Goal: Task Accomplishment & Management: Manage account settings

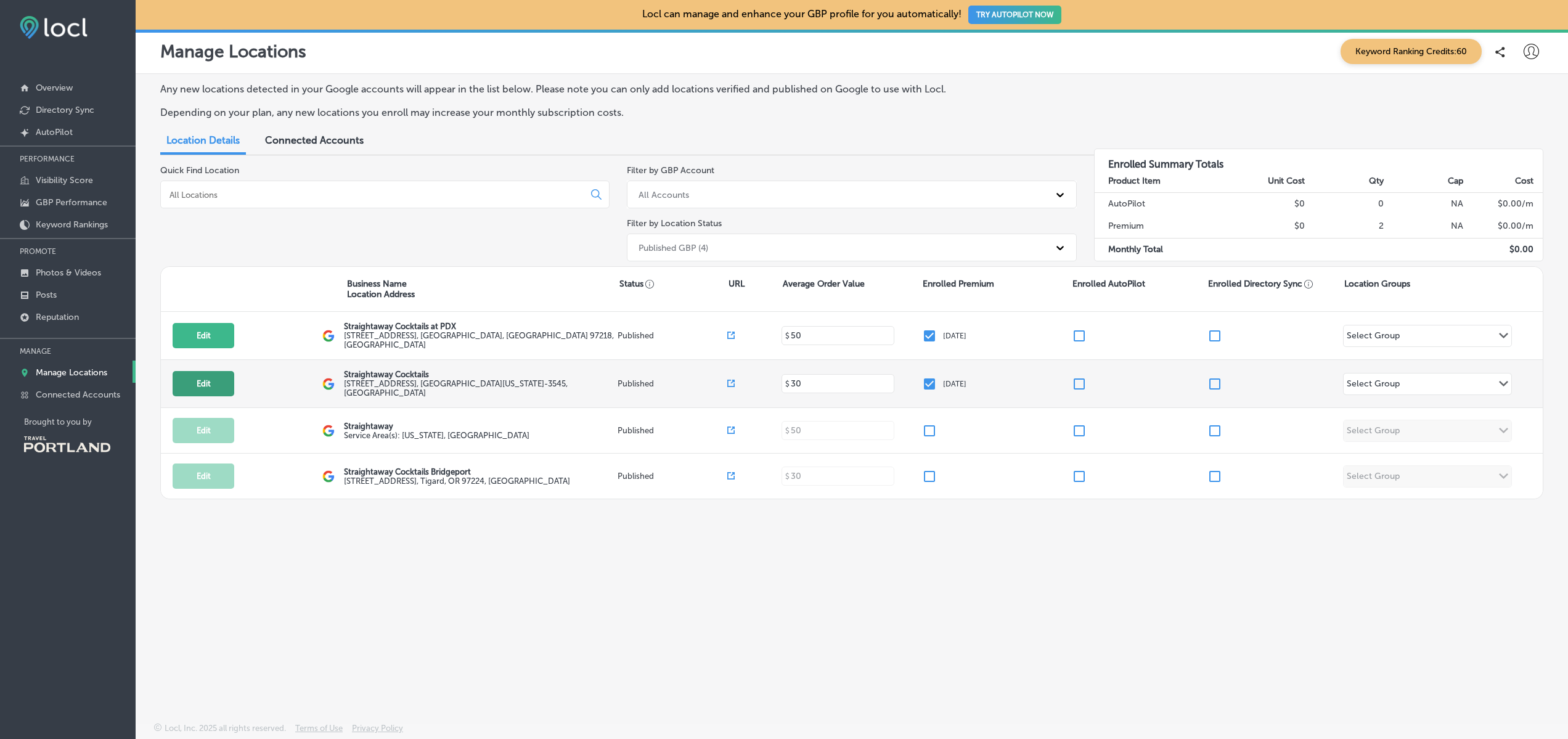
click at [211, 384] on button "Edit" at bounding box center [203, 384] width 61 height 25
select select "US"
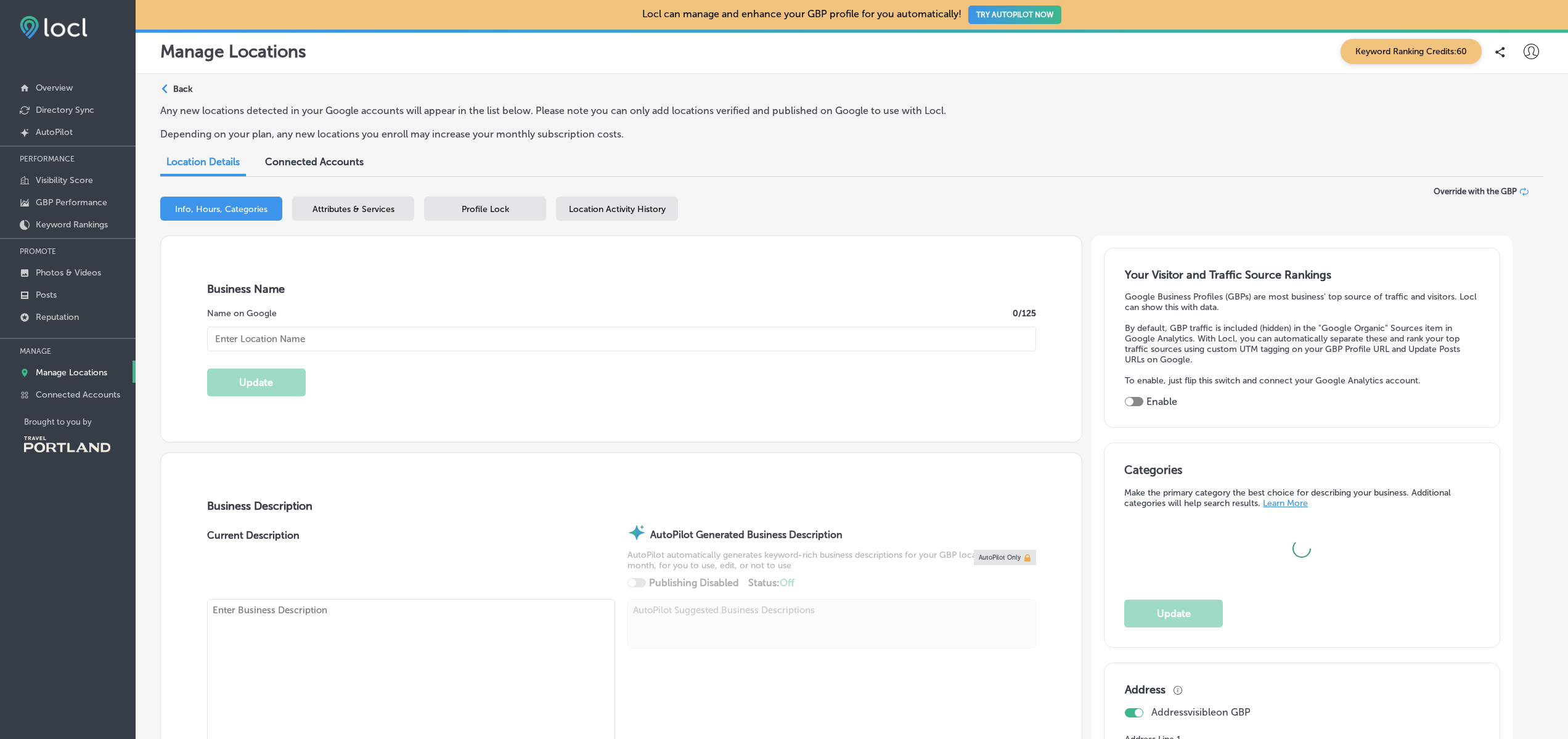
type input "Straightaway Cocktails"
type input "[EMAIL_ADDRESS][DOMAIN_NAME]"
type input "[URL][DOMAIN_NAME]"
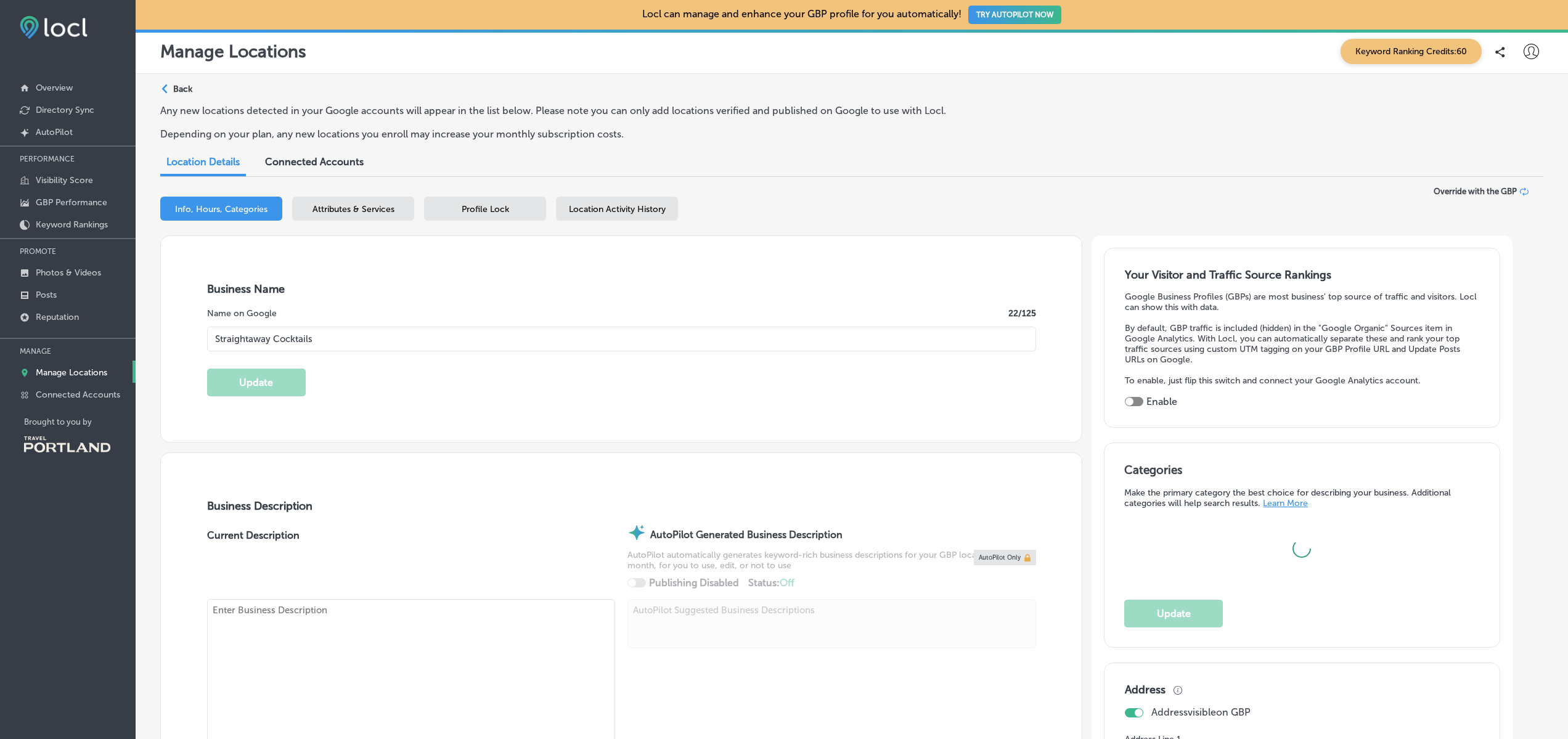
type input "[STREET_ADDRESS]"
type input "[GEOGRAPHIC_DATA]"
type input "97214-3545"
type input "US"
type input "[URL][DOMAIN_NAME]"
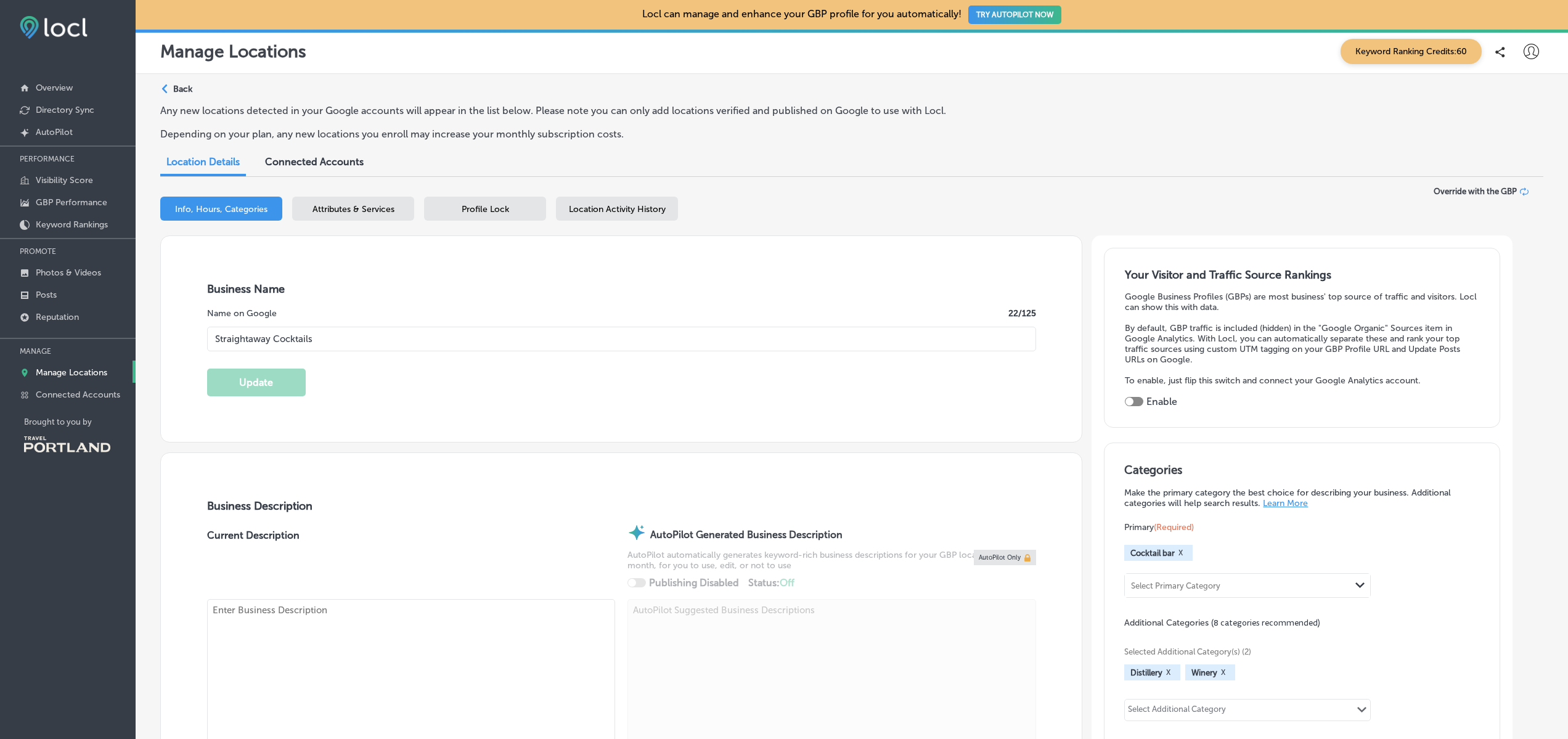
checkbox input "true"
type textarea "Meticulously crafted cocktails, ready for any occasion. Our drinks pay respect …"
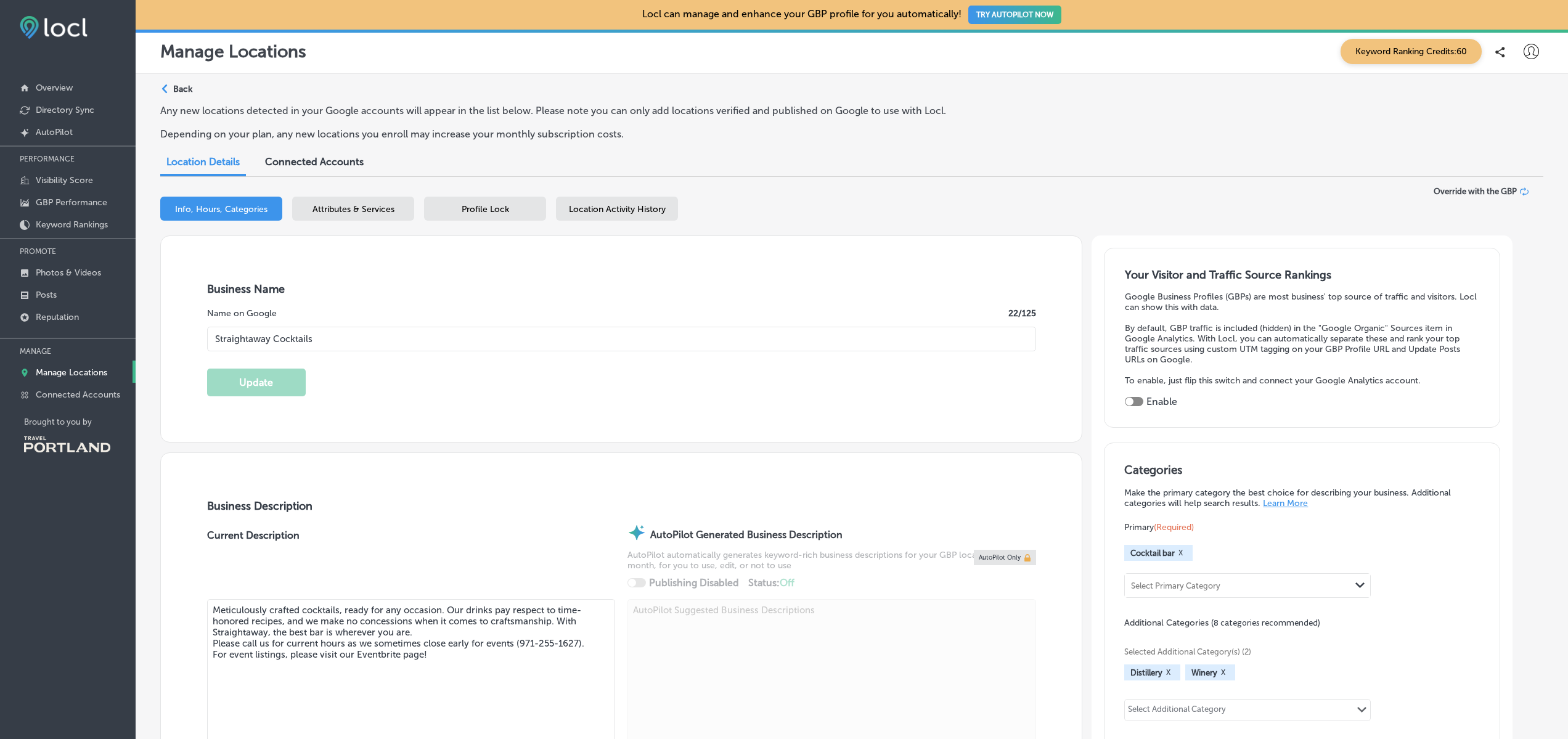
type input "[PHONE_NUMBER]"
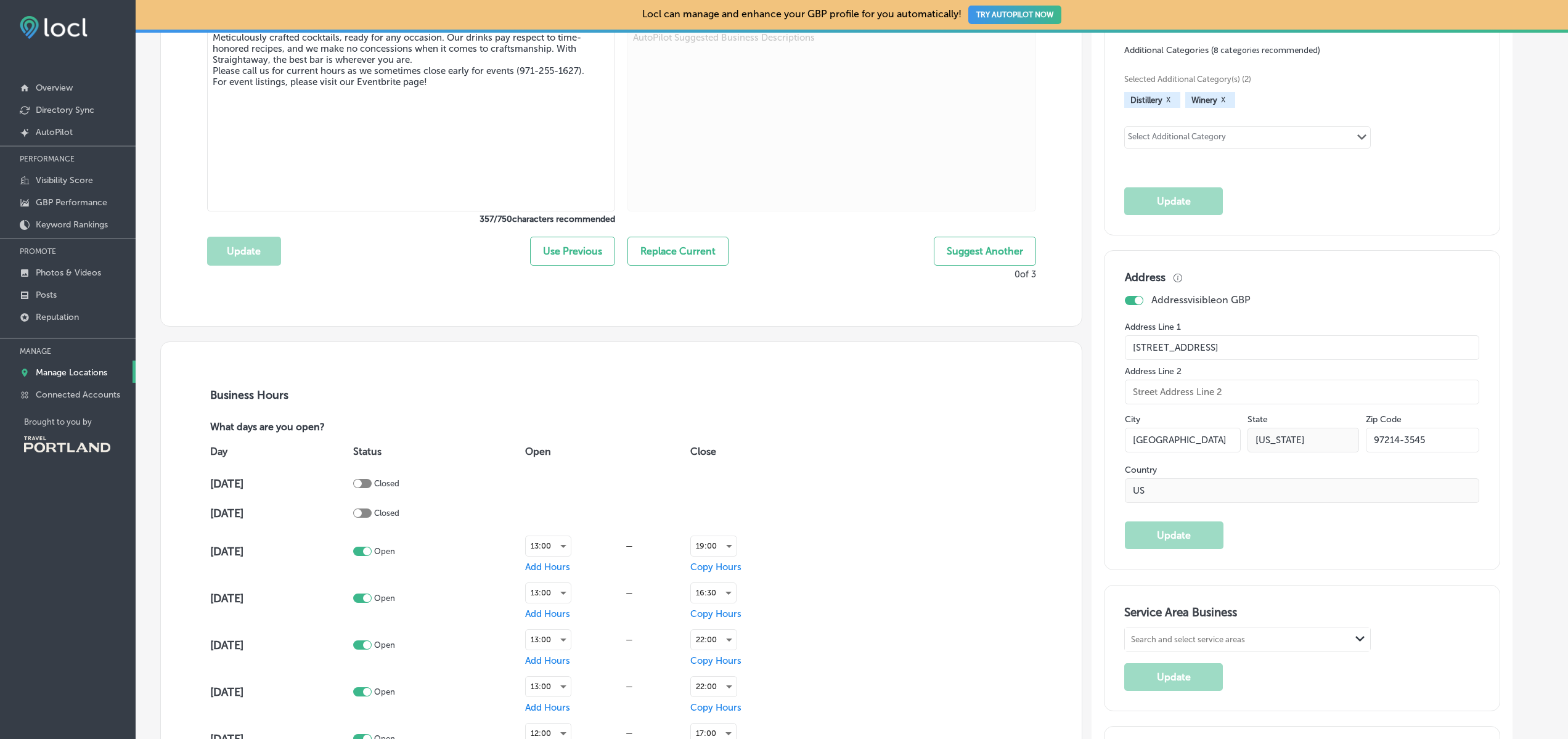
scroll to position [480, 0]
